Goal: Check status: Check status

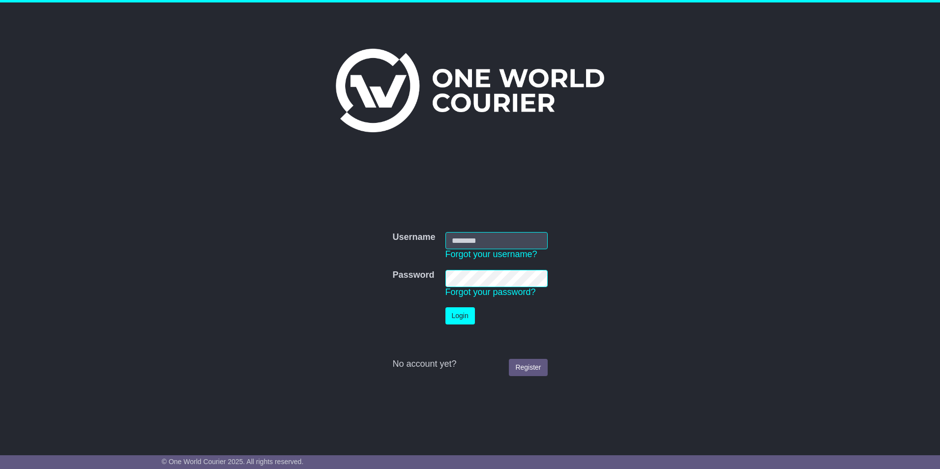
type input "**********"
click at [467, 311] on button "Login" at bounding box center [459, 315] width 29 height 17
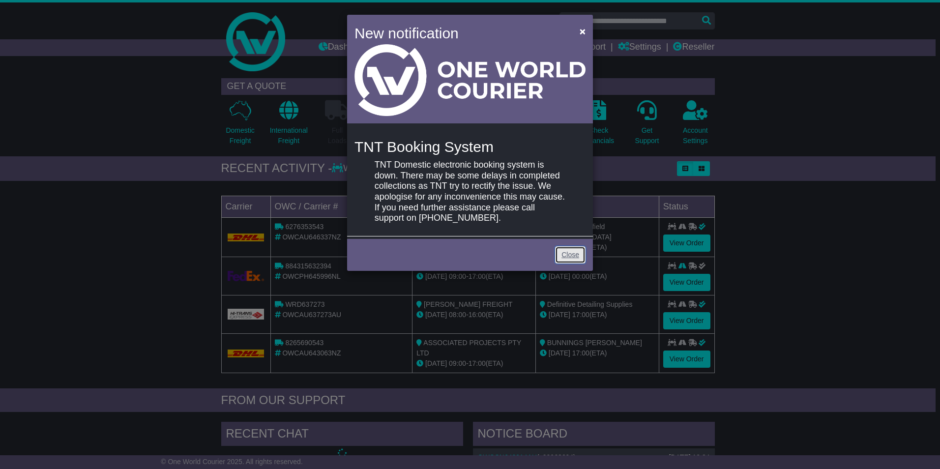
click at [566, 256] on link "Close" at bounding box center [570, 254] width 30 height 17
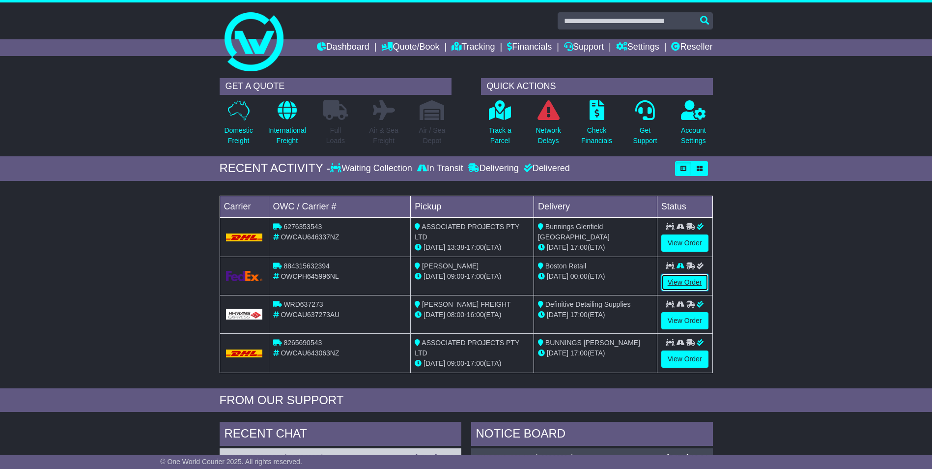
click at [686, 282] on link "View Order" at bounding box center [684, 282] width 47 height 17
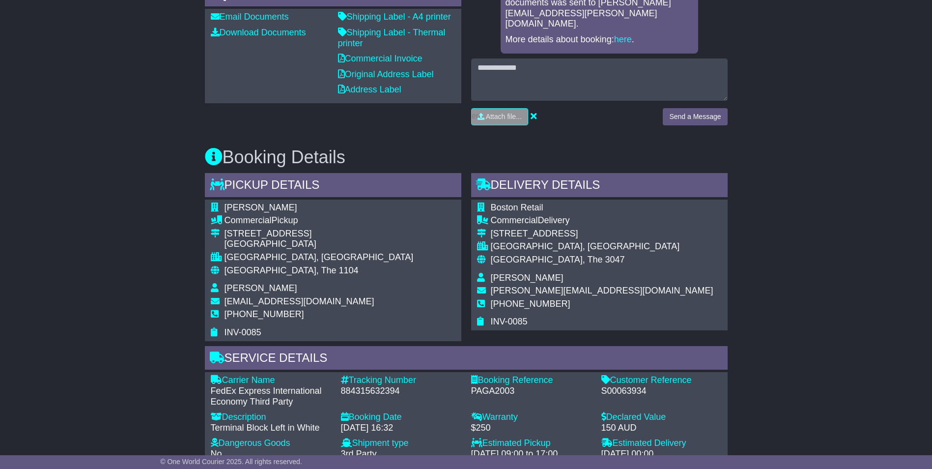
scroll to position [442, 0]
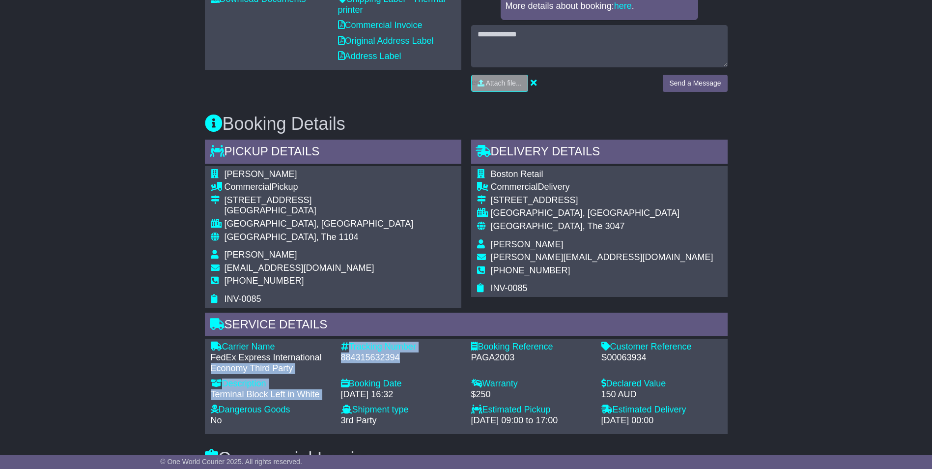
drag, startPoint x: 407, startPoint y: 340, endPoint x: 335, endPoint y: 337, distance: 72.3
click at [335, 342] on div "Carrier Name - FedEx Express International Economy Third Party Description - Te…" at bounding box center [466, 386] width 521 height 89
drag, startPoint x: 335, startPoint y: 337, endPoint x: 407, endPoint y: 340, distance: 72.8
click at [407, 352] on div "884315632394" at bounding box center [401, 357] width 120 height 11
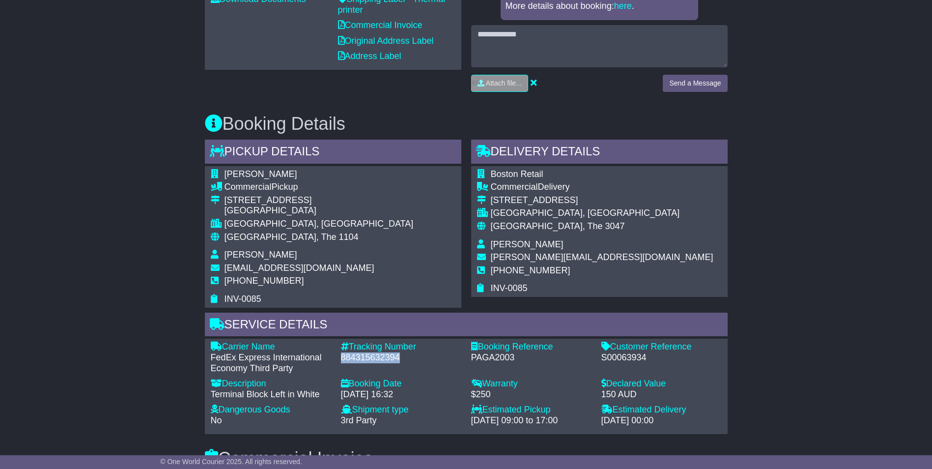
drag, startPoint x: 400, startPoint y: 339, endPoint x: 343, endPoint y: 338, distance: 57.5
click at [343, 352] on div "884315632394" at bounding box center [401, 357] width 120 height 11
copy div "884315632394"
